Goal: Task Accomplishment & Management: Manage account settings

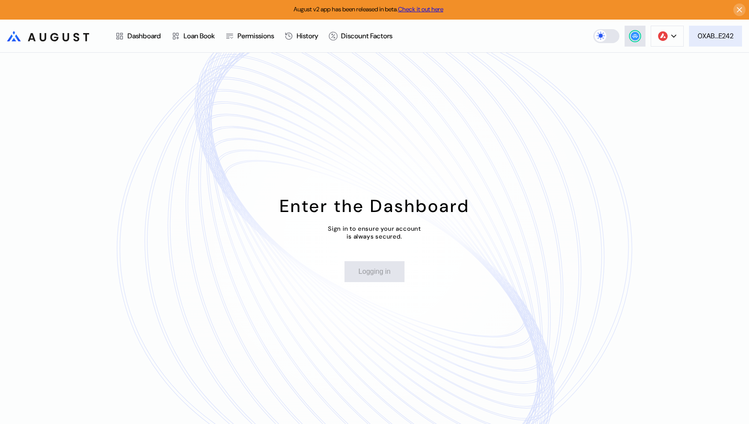
click at [706, 36] on div "0XAB...E242" at bounding box center [716, 35] width 36 height 9
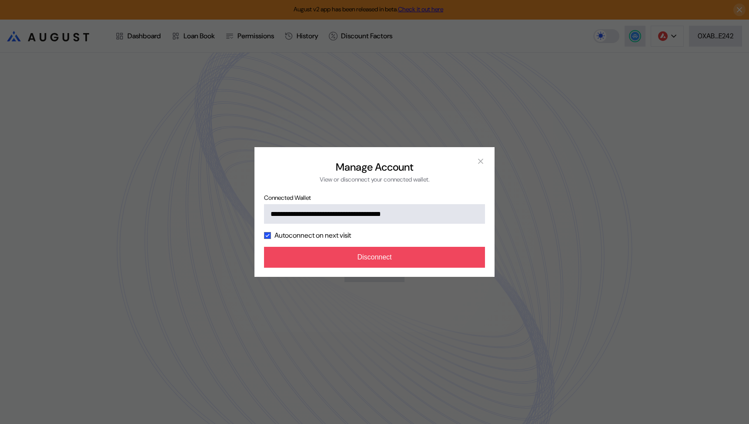
click at [353, 282] on div "**********" at bounding box center [374, 212] width 749 height 424
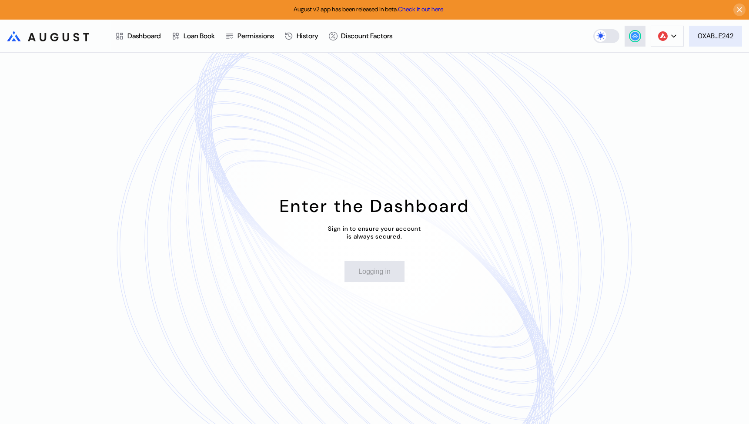
click at [705, 33] on div "0XAB...E242" at bounding box center [716, 35] width 36 height 9
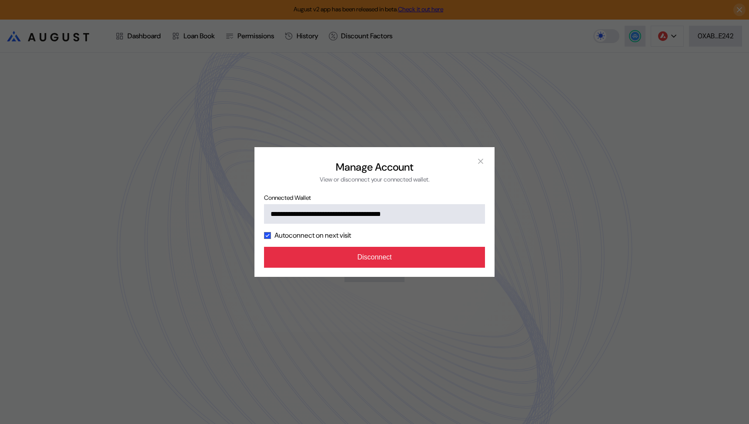
click at [416, 253] on button "Disconnect" at bounding box center [374, 257] width 221 height 21
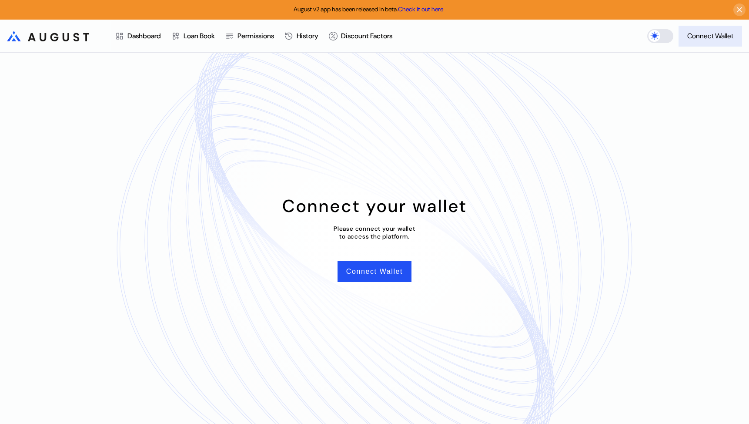
click at [699, 37] on div "Connect Wallet" at bounding box center [710, 35] width 46 height 9
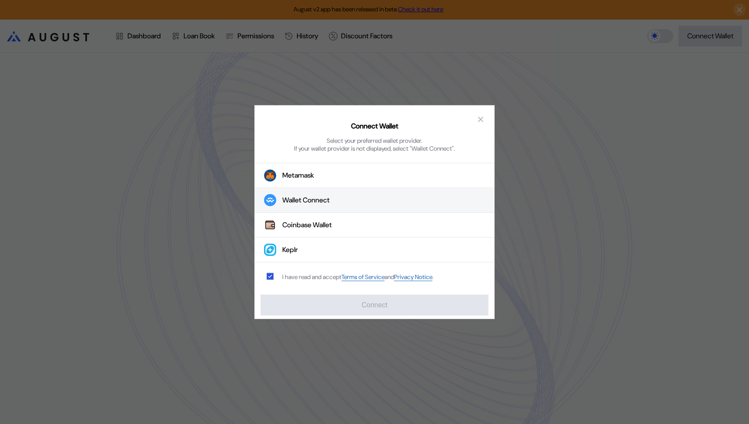
click at [316, 200] on div "Wallet Connect" at bounding box center [305, 199] width 47 height 9
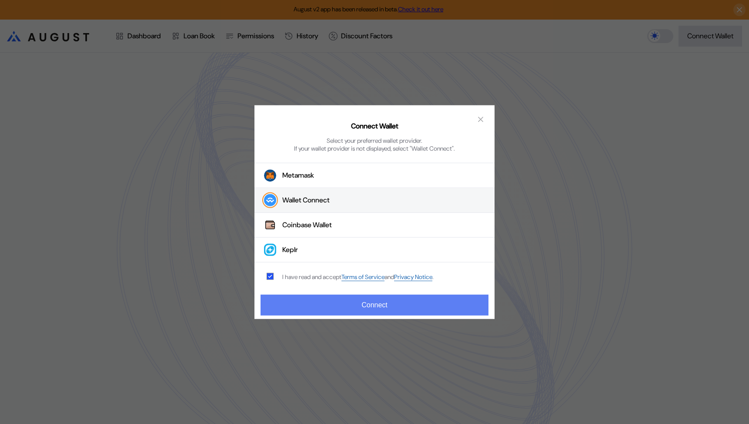
click at [341, 311] on button "Connect" at bounding box center [375, 304] width 228 height 21
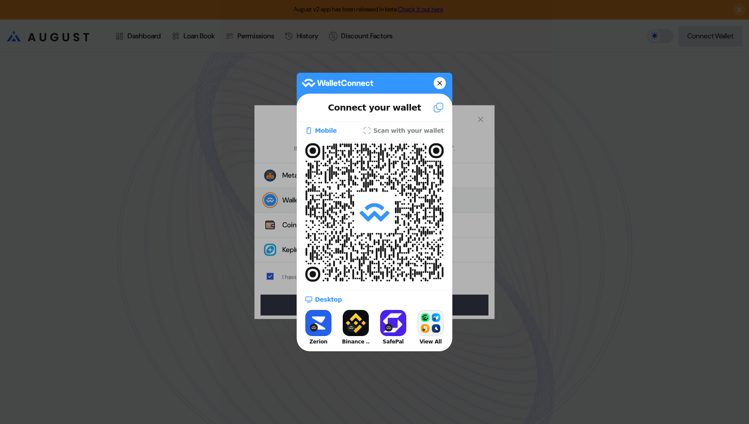
click at [0, 0] on slot "Scan with your wallet" at bounding box center [0, 0] width 0 height 0
click at [371, 131] on icon at bounding box center [367, 130] width 7 height 7
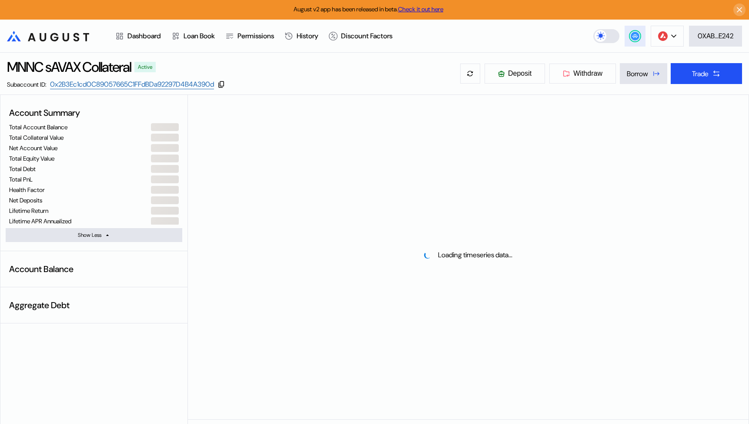
click at [627, 40] on button at bounding box center [635, 36] width 21 height 21
select select "*"
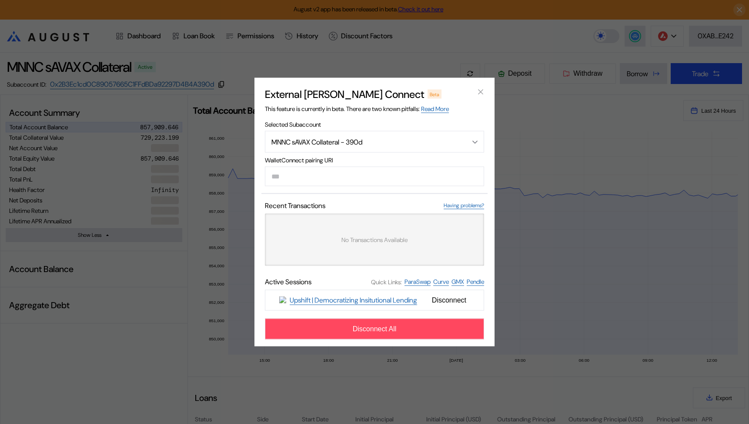
type input "**********"
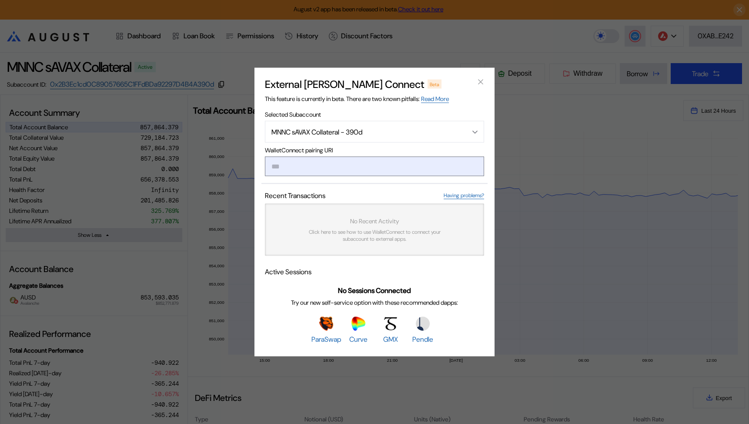
paste input "**********"
type input "**********"
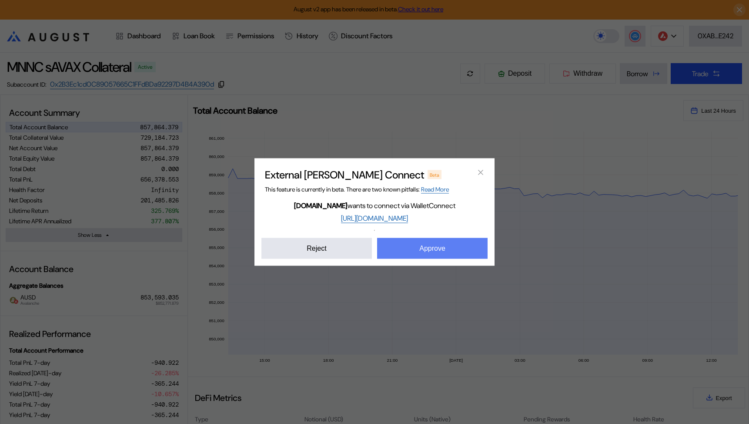
click at [411, 247] on button "Approve" at bounding box center [432, 248] width 110 height 21
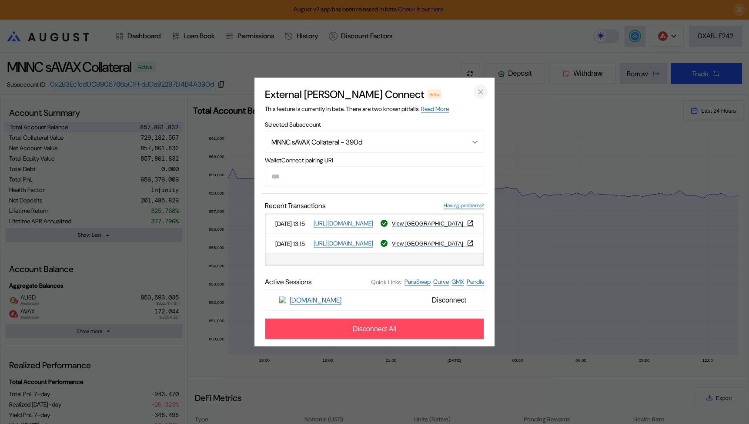
click at [482, 90] on icon "close modal" at bounding box center [480, 91] width 9 height 9
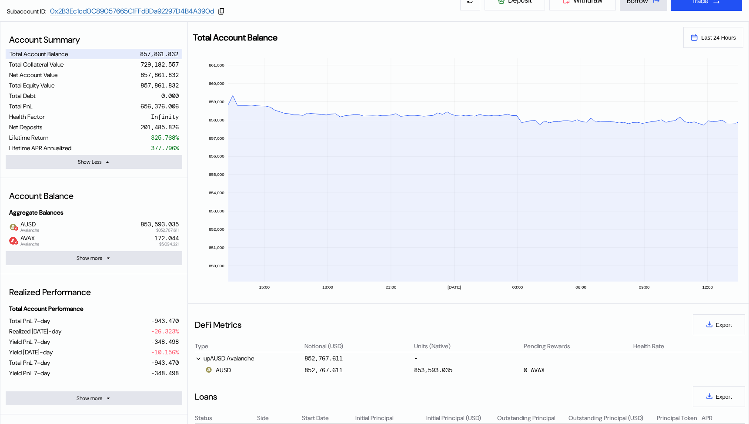
scroll to position [61, 0]
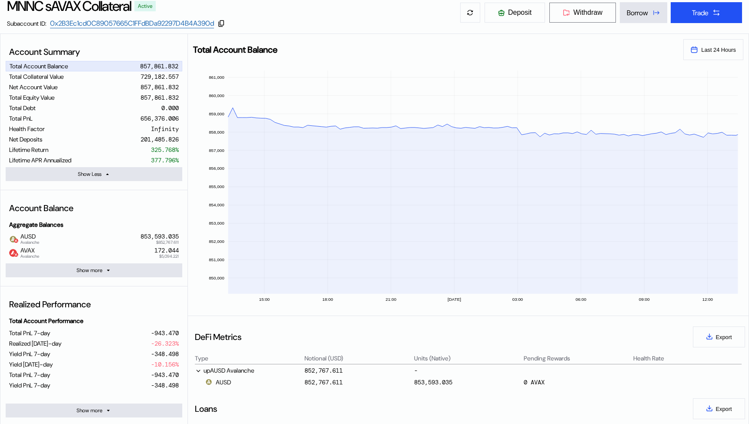
click at [577, 17] on button "Withdraw" at bounding box center [582, 12] width 67 height 21
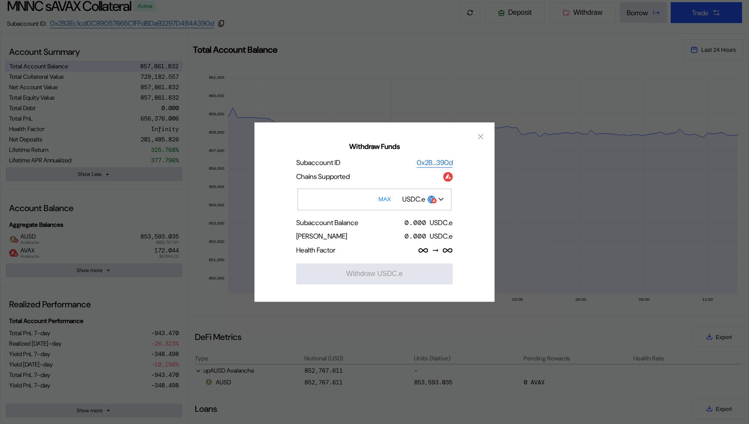
click at [422, 203] on div "USDC.e" at bounding box center [413, 198] width 23 height 9
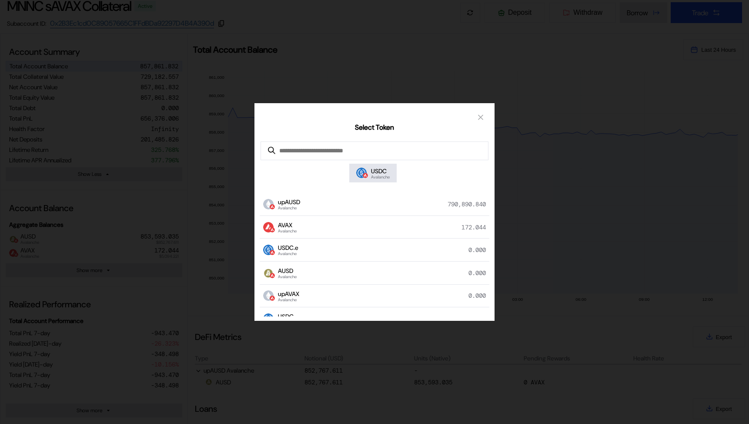
click at [197, 281] on div "Select Token USDC Avalanche upAUSD Avalanche 790,890.840 AVAX Avalanche 172.044…" at bounding box center [374, 212] width 749 height 424
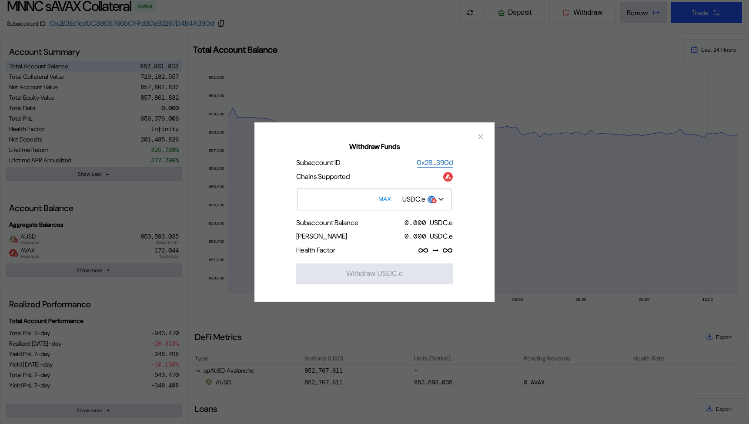
click at [197, 281] on div "Withdraw Funds Subaccount ID 0x2B...390d Chains Supported MAX USDC.e Subaccount…" at bounding box center [374, 212] width 749 height 424
click at [195, 281] on div "Withdraw Funds Subaccount ID 0x2B...390d Chains Supported MAX USDC.e Subaccount…" at bounding box center [374, 212] width 749 height 424
